Goal: Information Seeking & Learning: Learn about a topic

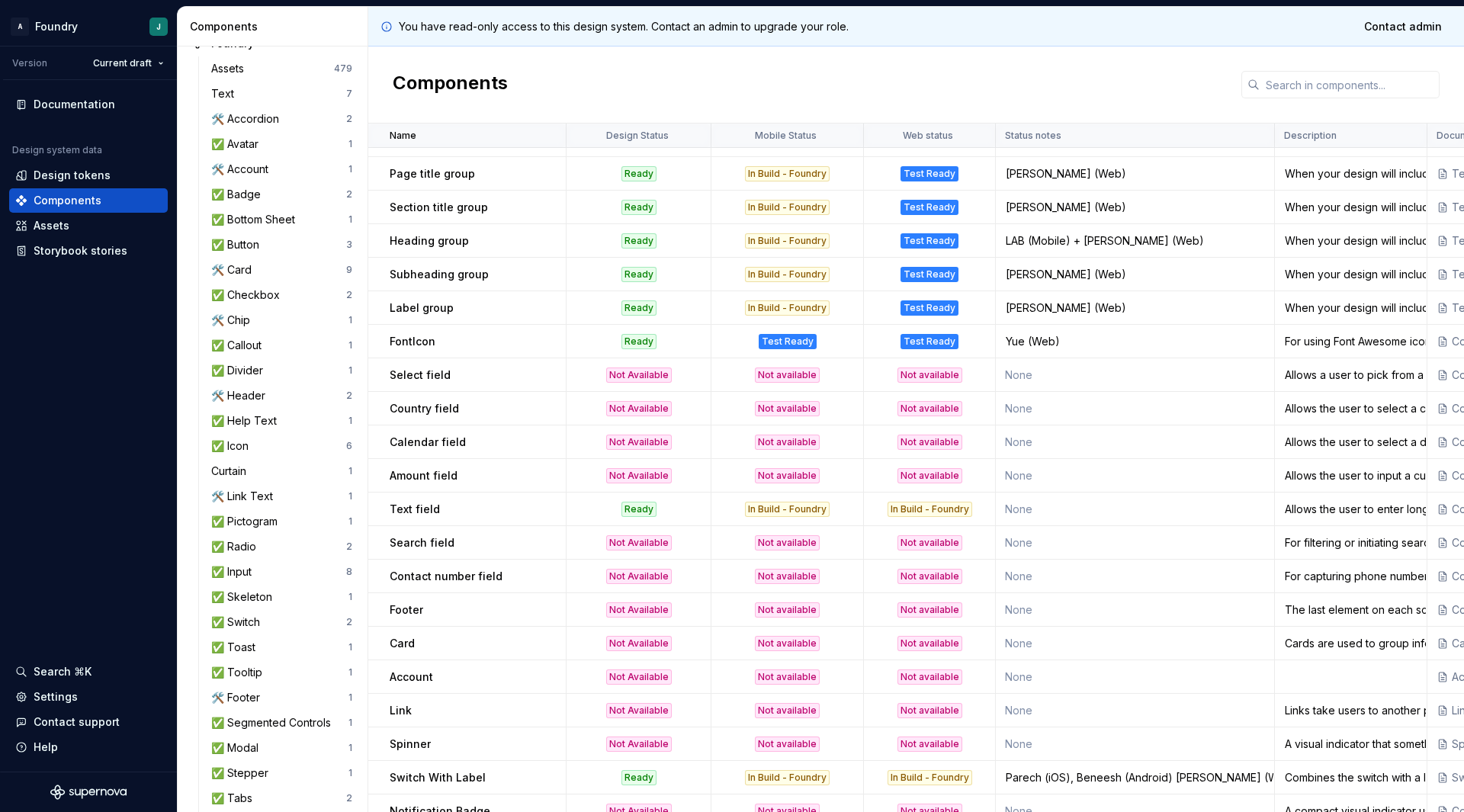
scroll to position [996, 0]
click at [415, 377] on p "Select field" at bounding box center [420, 376] width 61 height 15
click at [460, 504] on div "Text field" at bounding box center [477, 511] width 175 height 15
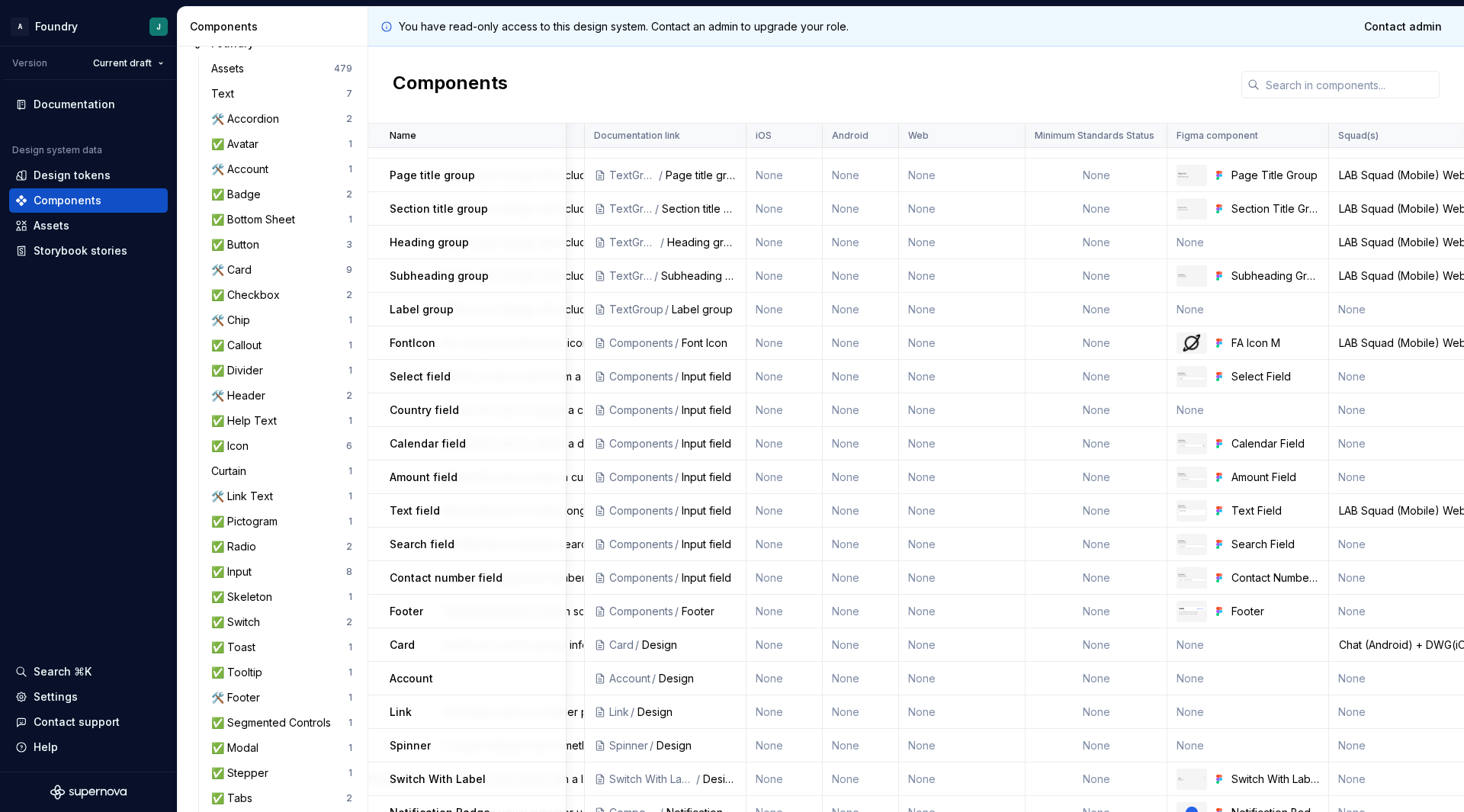
scroll to position [996, 844]
click at [712, 549] on div "Input field" at bounding box center [707, 545] width 55 height 15
click at [1301, 546] on link at bounding box center [1307, 545] width 21 height 21
